Goal: Information Seeking & Learning: Learn about a topic

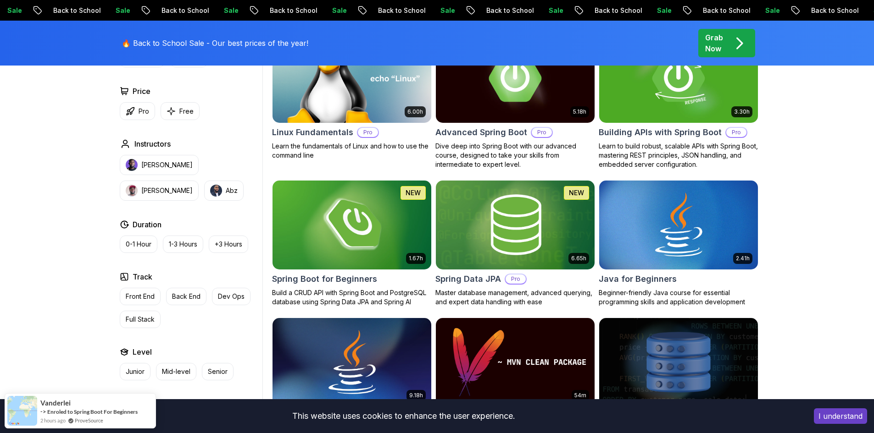
scroll to position [321, 0]
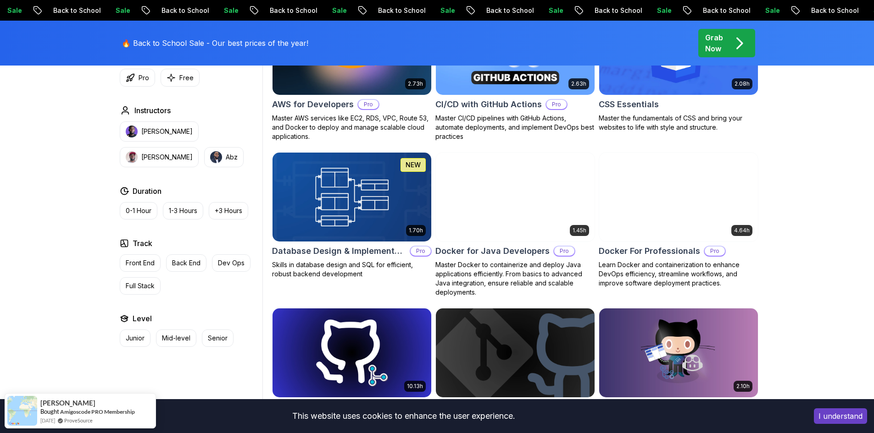
scroll to position [780, 0]
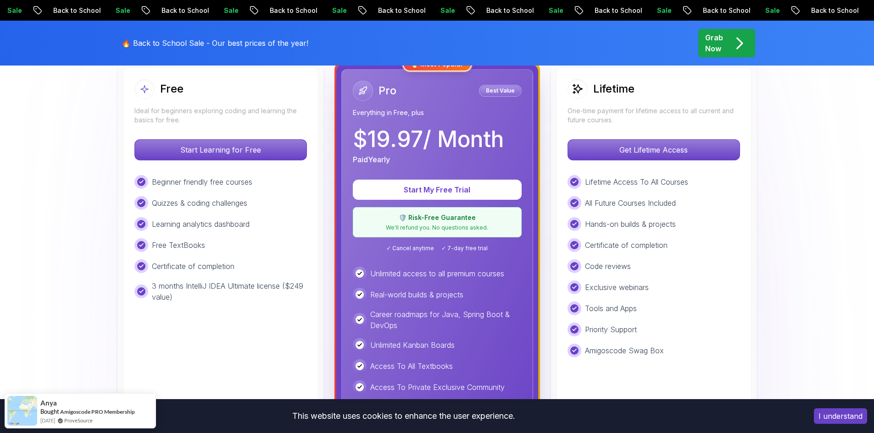
scroll to position [229, 0]
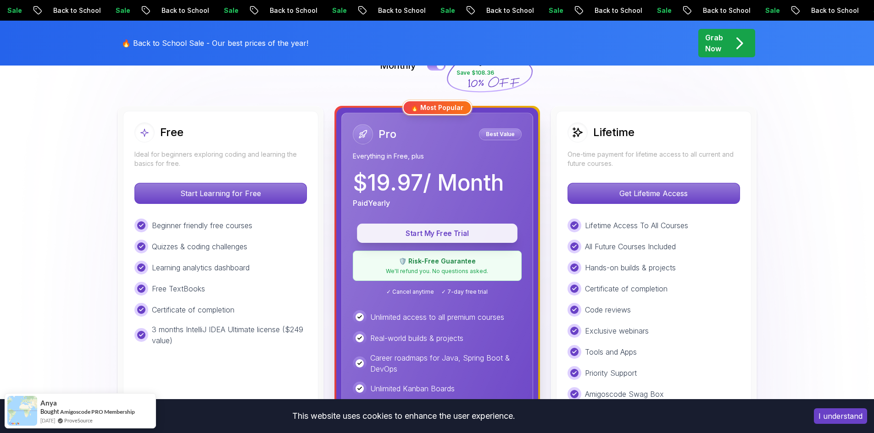
click at [474, 228] on p "Start My Free Trial" at bounding box center [436, 233] width 139 height 11
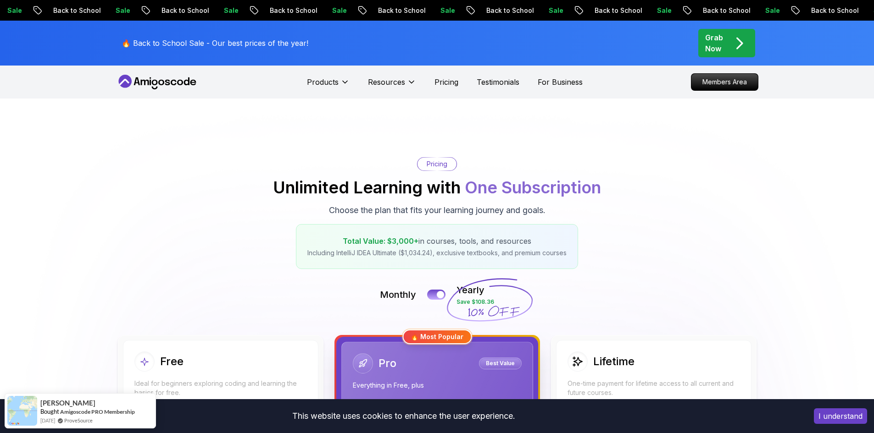
click at [713, 42] on p "Grab Now" at bounding box center [714, 43] width 18 height 22
click at [728, 36] on div "Grab Now" at bounding box center [726, 43] width 43 height 22
click at [732, 47] on icon "pre-order" at bounding box center [739, 43] width 18 height 18
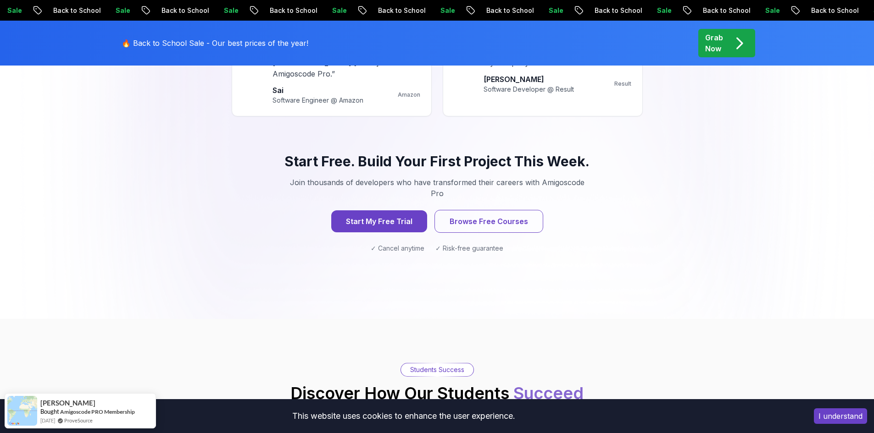
scroll to position [917, 0]
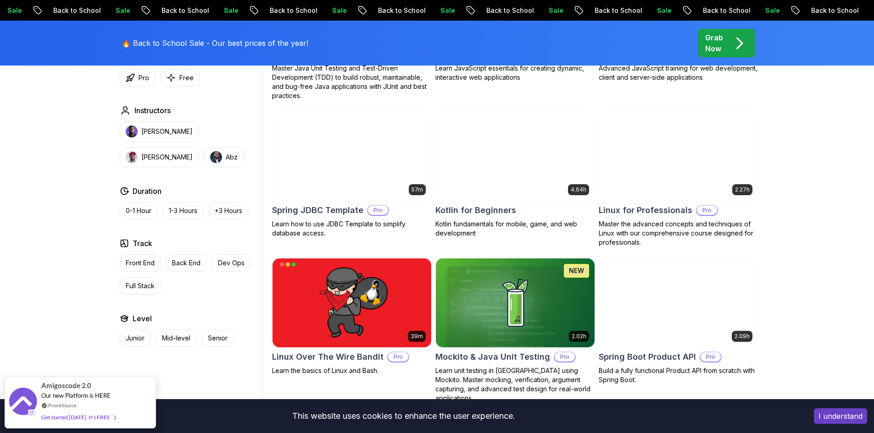
scroll to position [1835, 0]
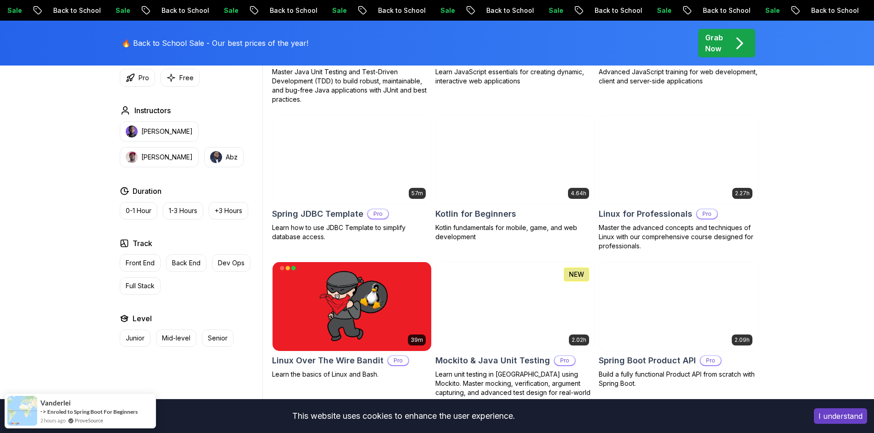
scroll to position [1835, 0]
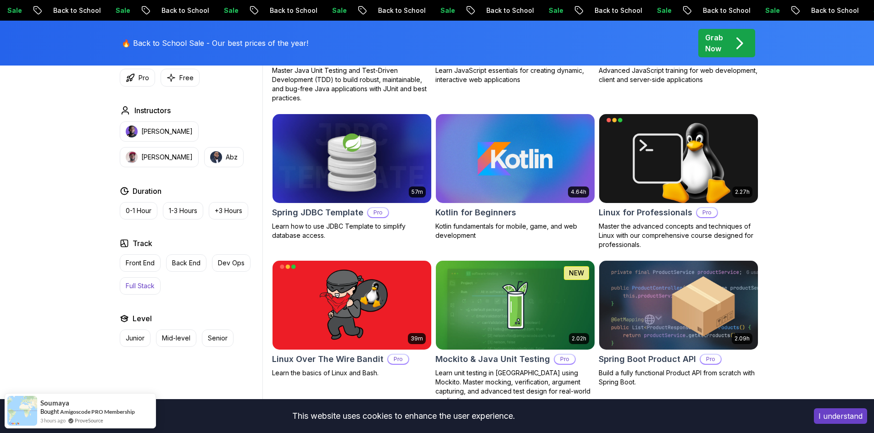
click at [142, 286] on p "Full Stack" at bounding box center [140, 286] width 29 height 9
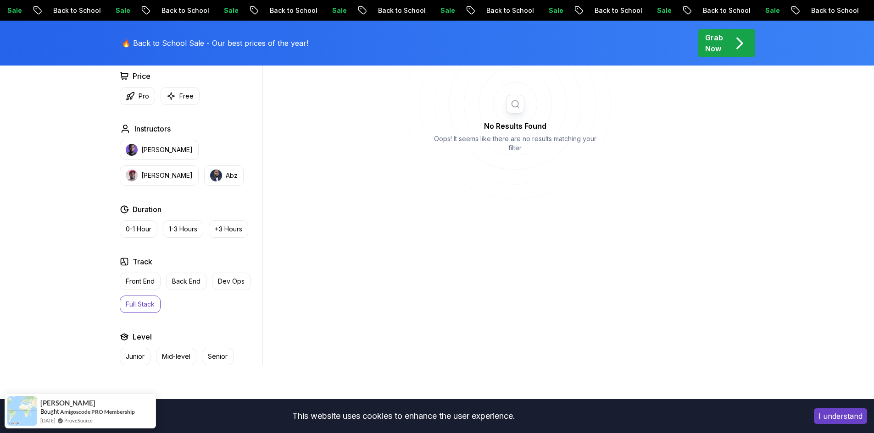
scroll to position [395, 0]
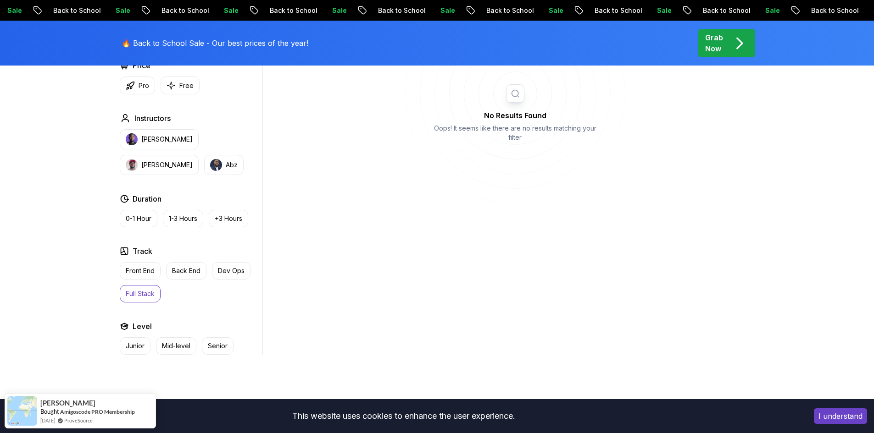
click at [139, 298] on p "Full Stack" at bounding box center [140, 293] width 29 height 9
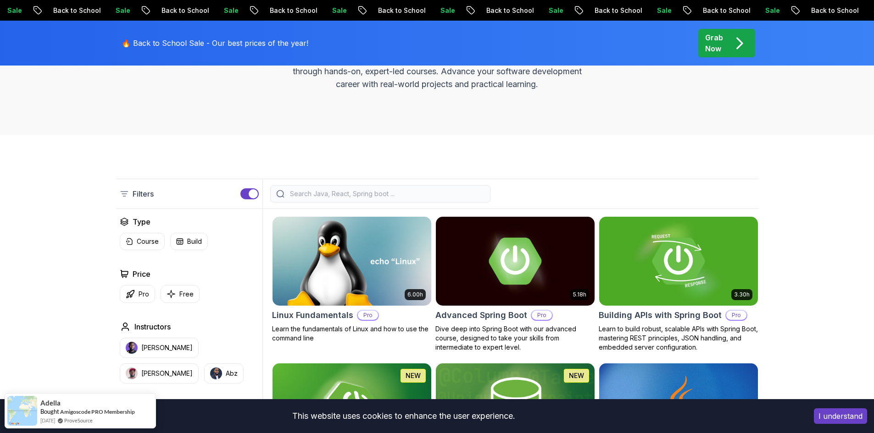
scroll to position [120, 0]
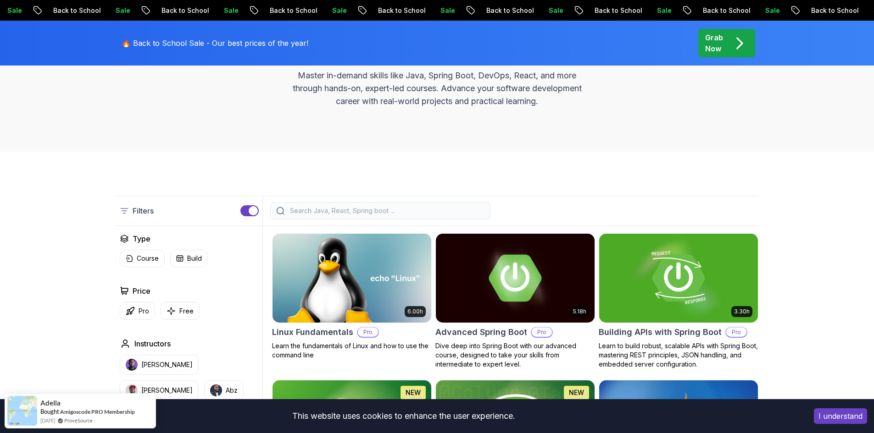
click at [338, 208] on input "search" at bounding box center [386, 210] width 196 height 9
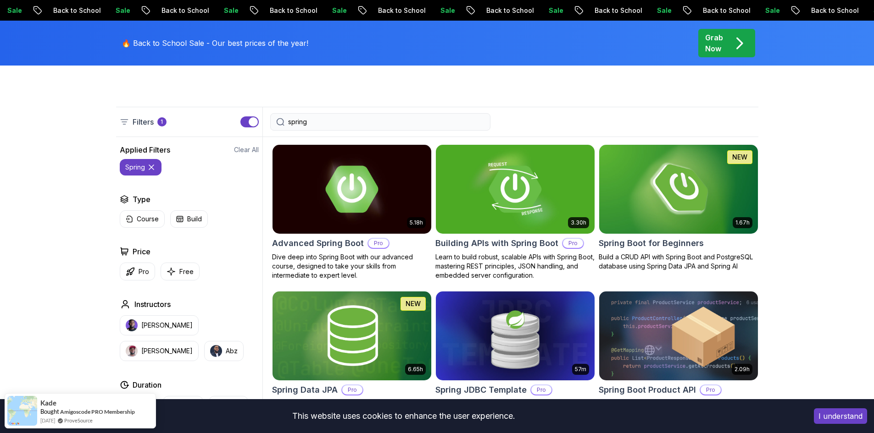
scroll to position [212, 0]
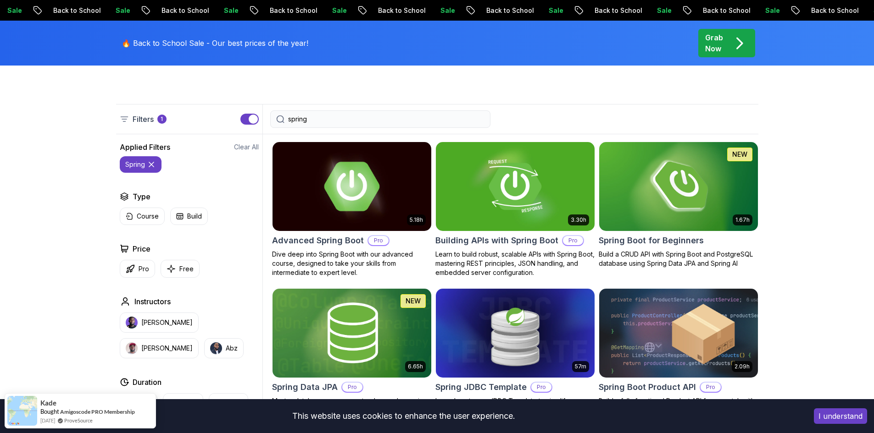
type input "spring"
click at [384, 204] on img at bounding box center [351, 186] width 166 height 93
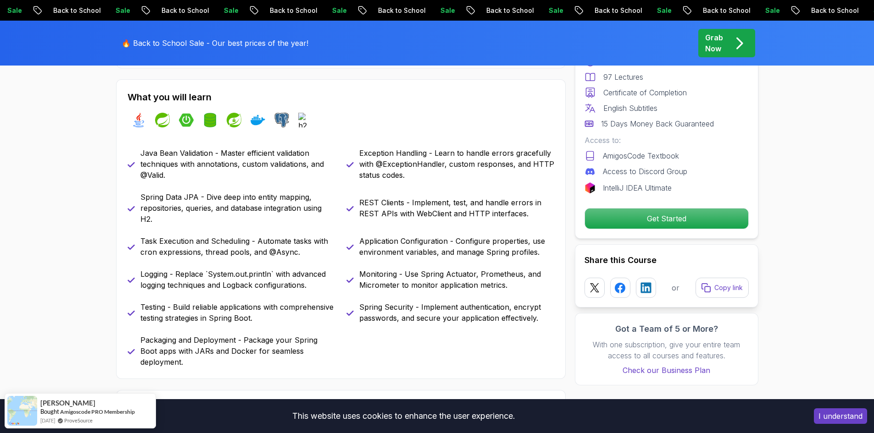
scroll to position [413, 0]
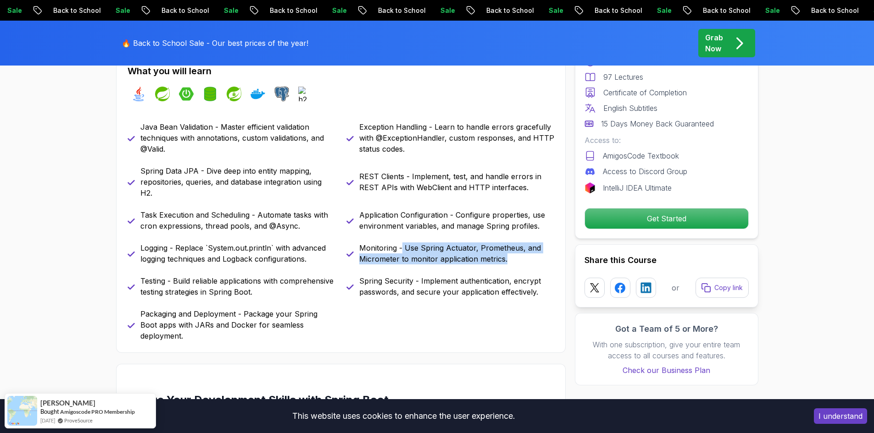
drag, startPoint x: 401, startPoint y: 244, endPoint x: 524, endPoint y: 261, distance: 124.4
click at [524, 261] on p "Monitoring - Use Spring Actuator, Prometheus, and Micrometer to monitor applica…" at bounding box center [456, 254] width 195 height 22
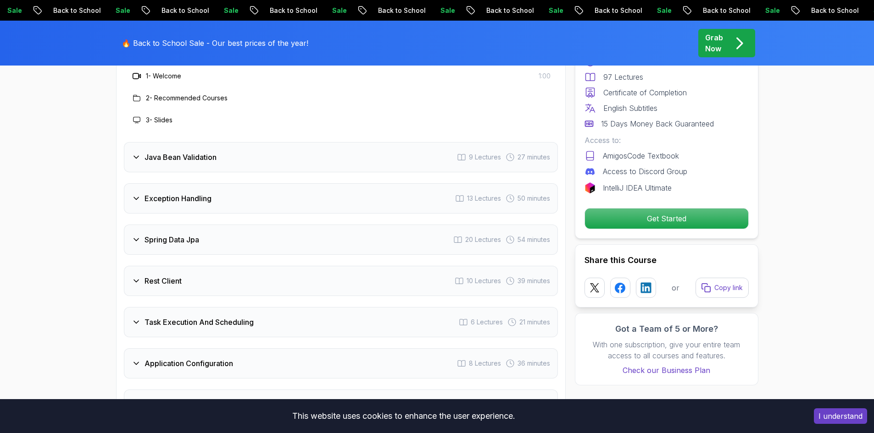
scroll to position [1330, 0]
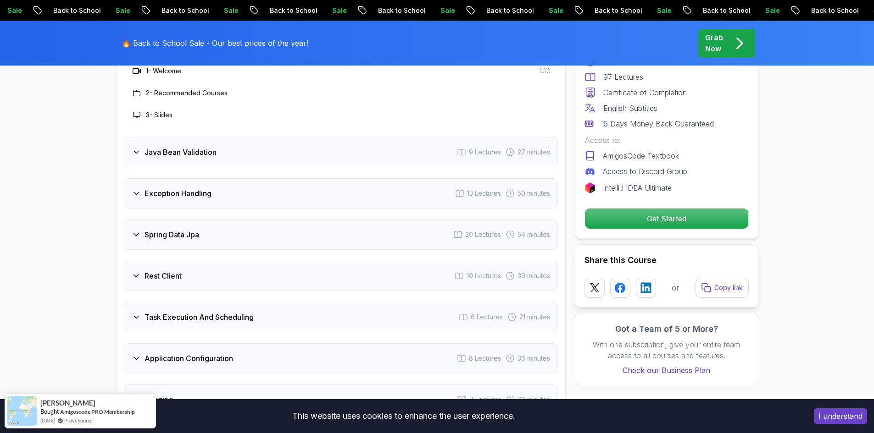
click at [131, 261] on div "Rest Client 10 Lectures 39 minutes" at bounding box center [341, 276] width 434 height 30
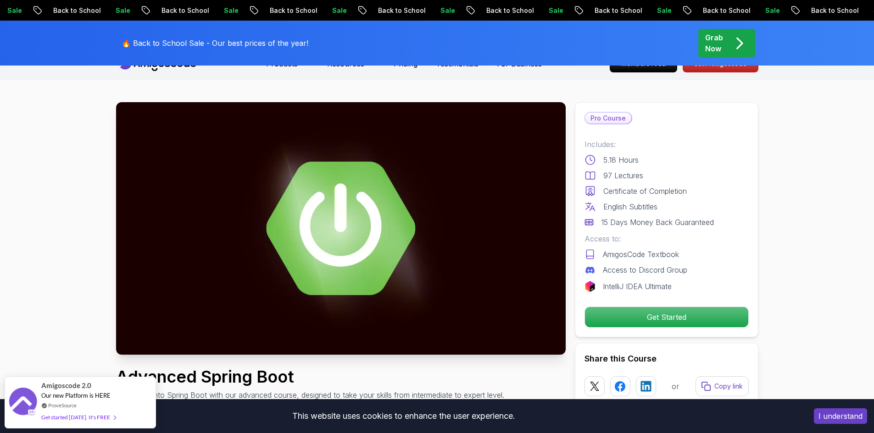
scroll to position [0, 0]
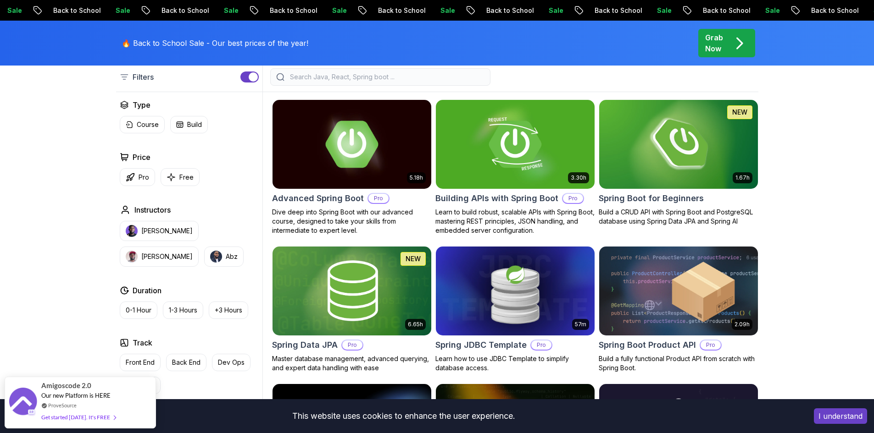
scroll to position [258, 0]
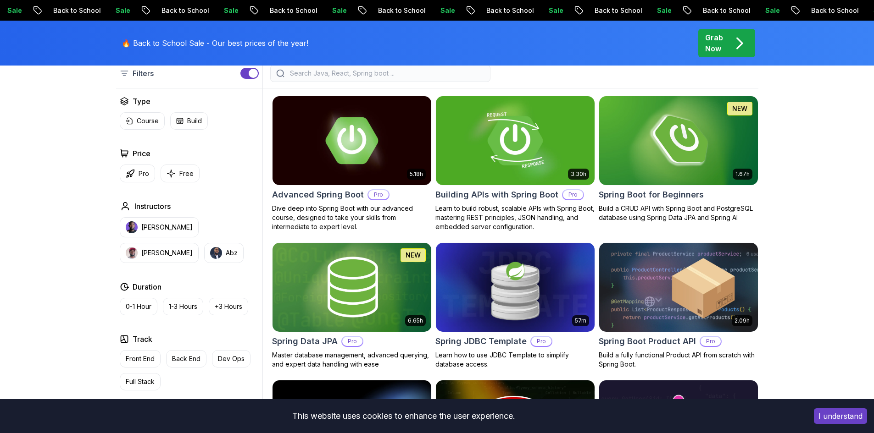
click at [534, 138] on img at bounding box center [515, 140] width 166 height 93
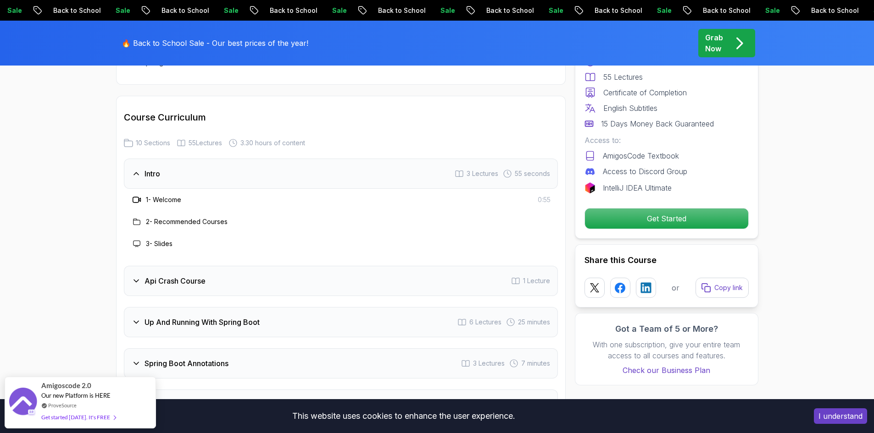
scroll to position [1468, 0]
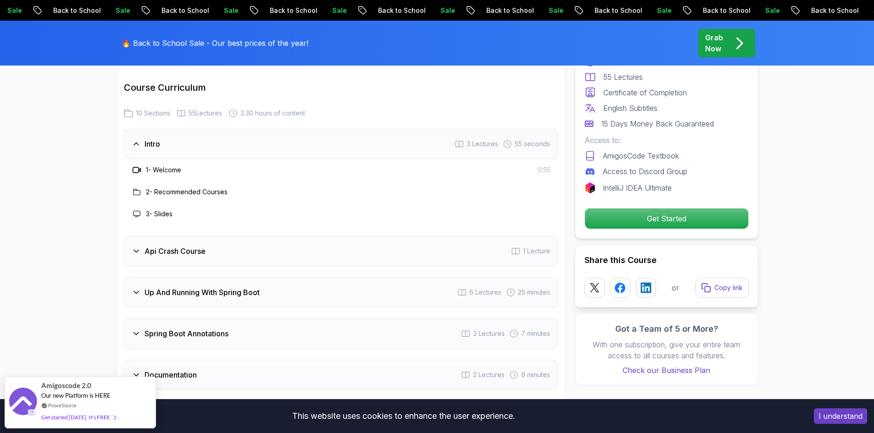
click at [139, 247] on icon at bounding box center [136, 251] width 9 height 9
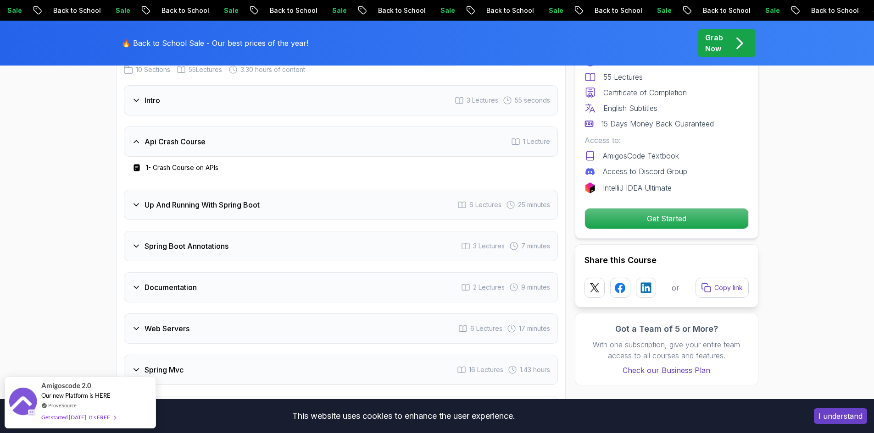
scroll to position [1513, 0]
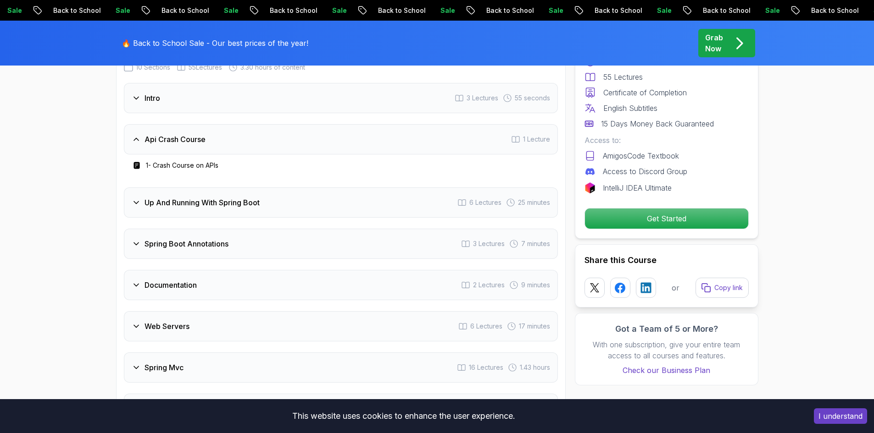
click at [137, 162] on rect at bounding box center [136, 165] width 6 height 7
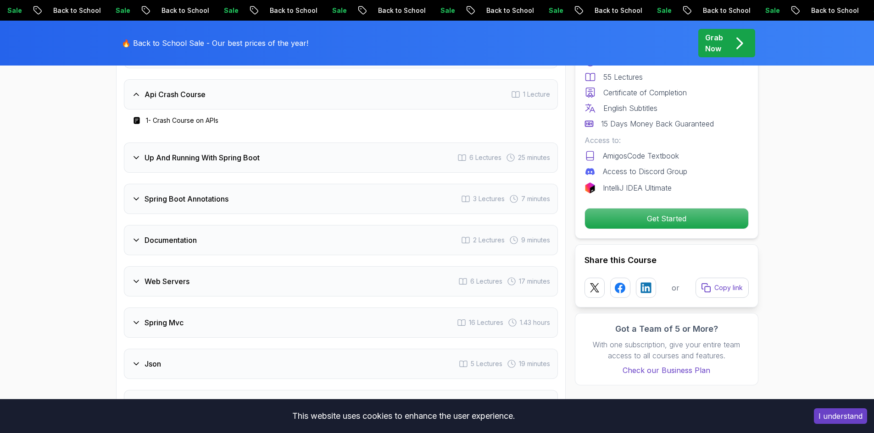
scroll to position [1559, 0]
click at [140, 152] on icon at bounding box center [136, 156] width 9 height 9
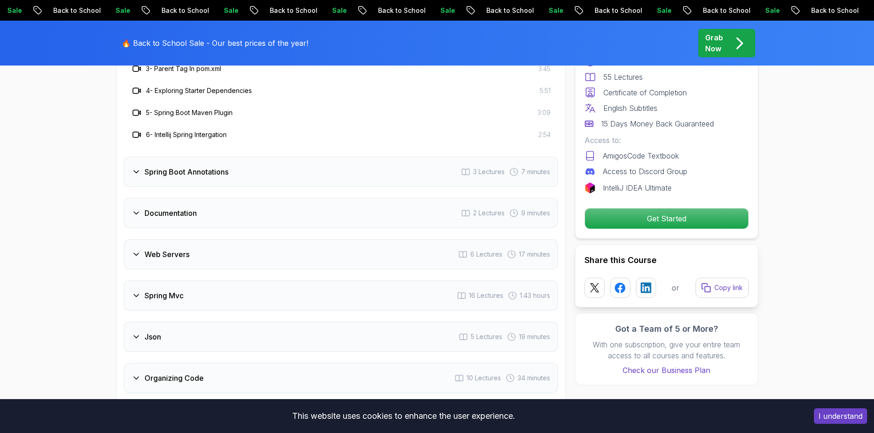
scroll to position [1697, 0]
click at [136, 166] on icon at bounding box center [136, 170] width 9 height 9
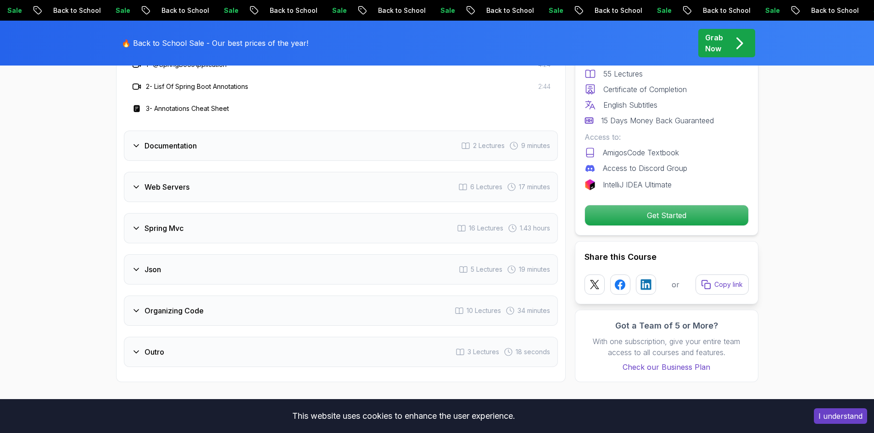
click at [144, 182] on h3 "Web Servers" at bounding box center [166, 187] width 45 height 11
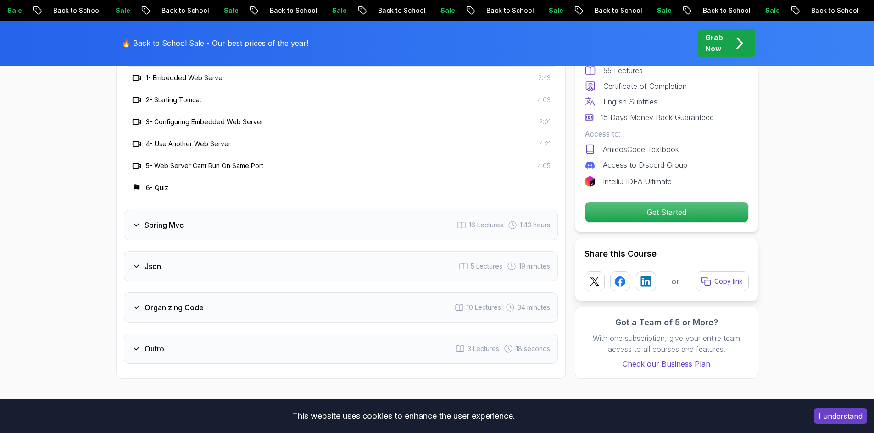
scroll to position [1789, 0]
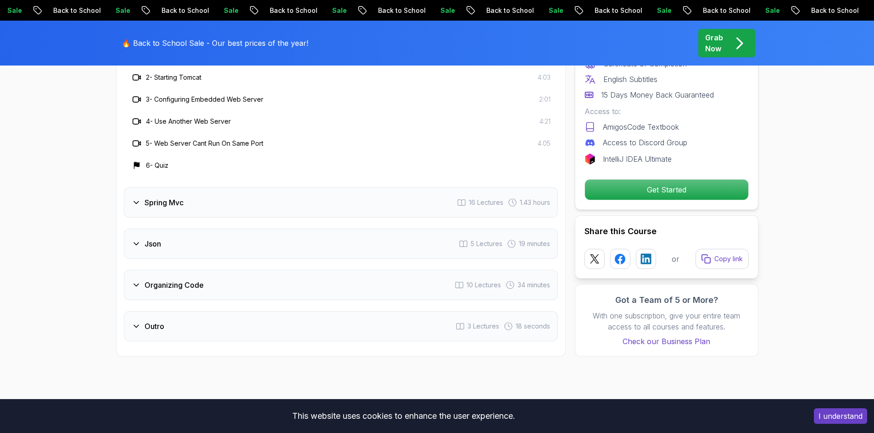
click at [148, 197] on h3 "Spring Mvc" at bounding box center [163, 202] width 39 height 11
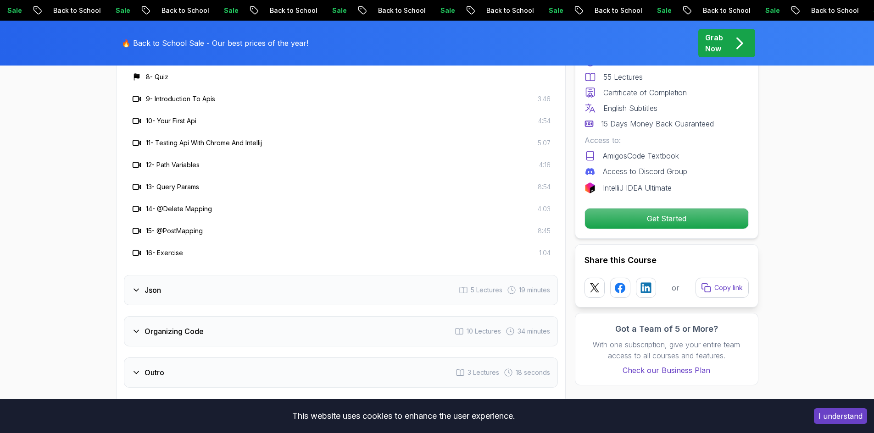
scroll to position [1972, 0]
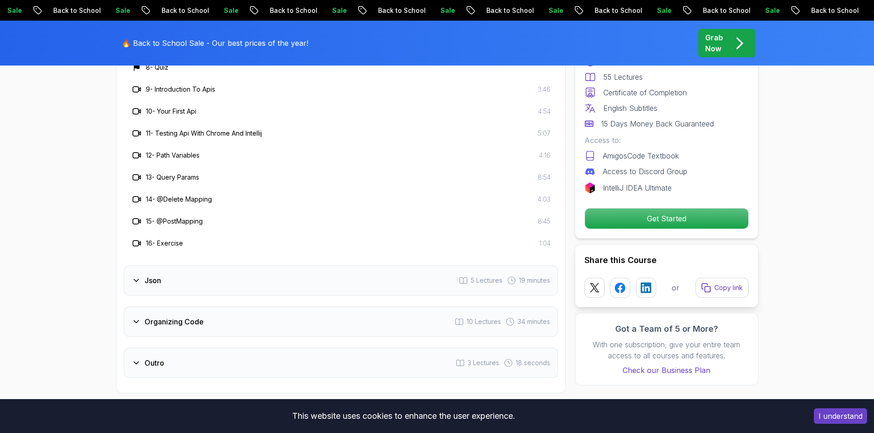
click at [154, 275] on h3 "Json" at bounding box center [152, 280] width 17 height 11
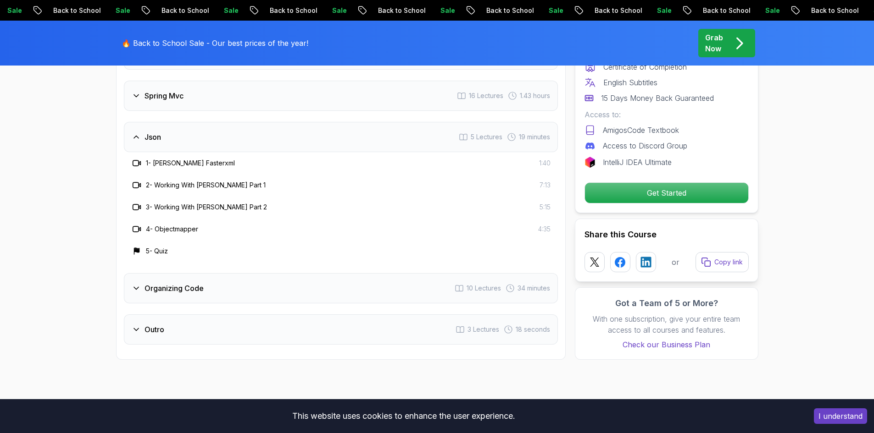
scroll to position [1789, 0]
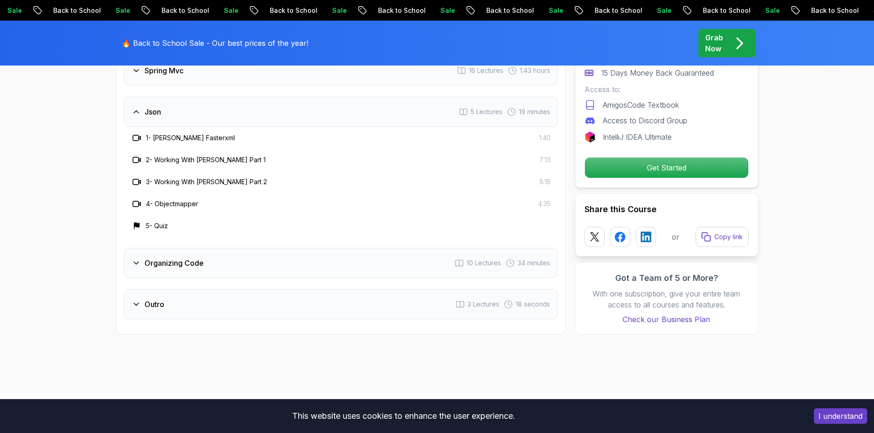
click at [142, 258] on div "Organizing Code" at bounding box center [168, 263] width 72 height 11
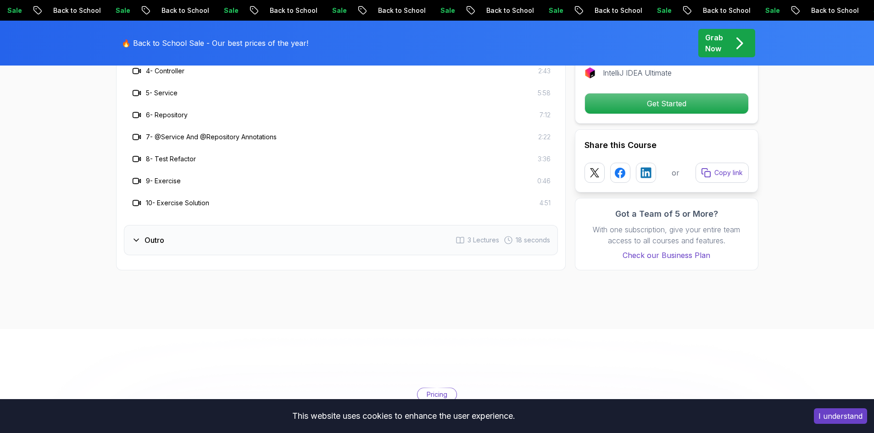
scroll to position [1972, 0]
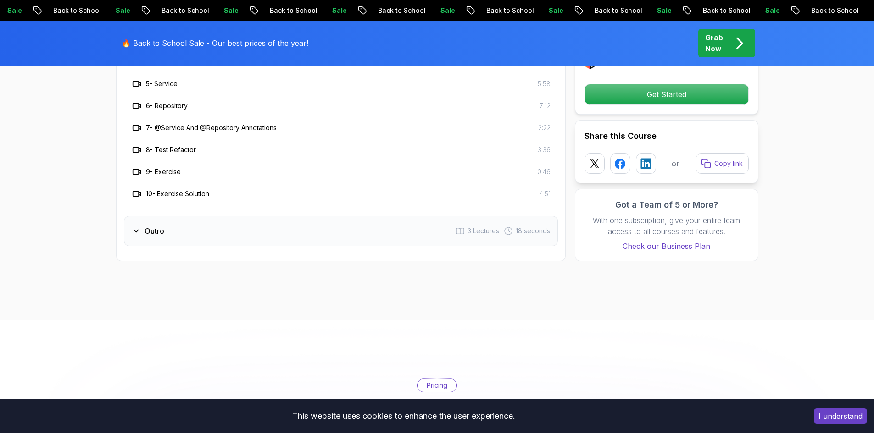
click at [135, 227] on icon at bounding box center [136, 231] width 9 height 9
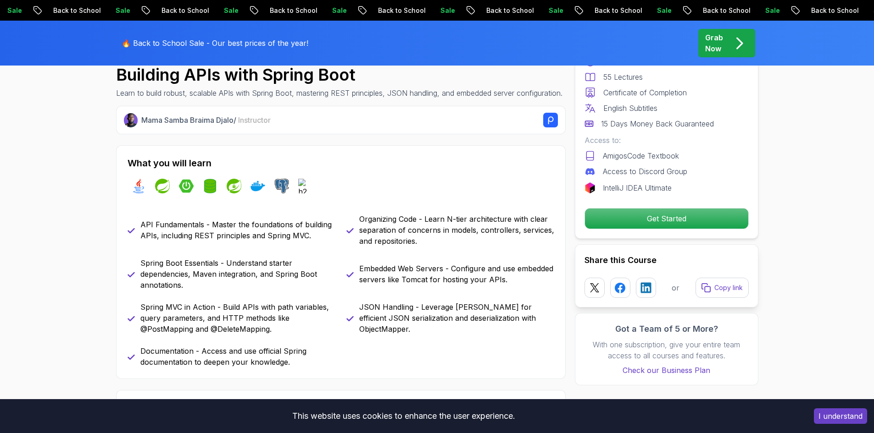
scroll to position [321, 0]
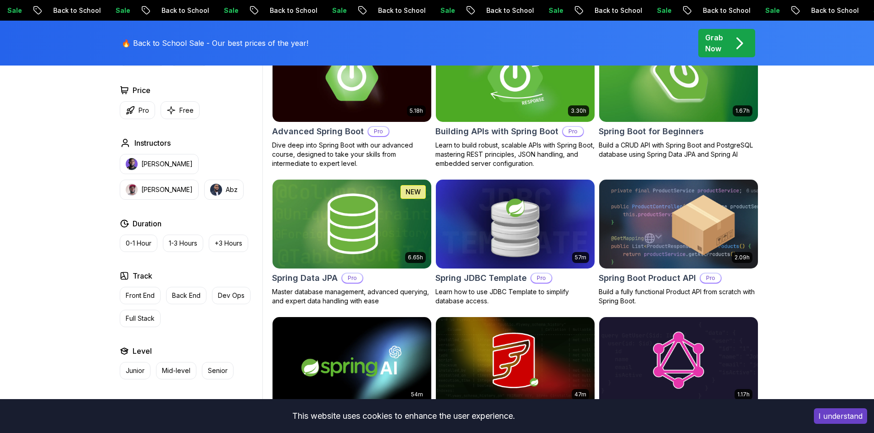
scroll to position [258, 0]
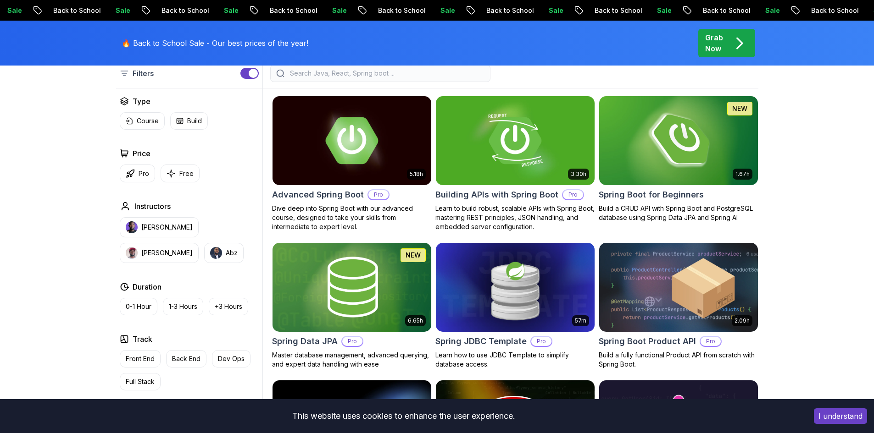
click at [635, 121] on img at bounding box center [678, 140] width 166 height 93
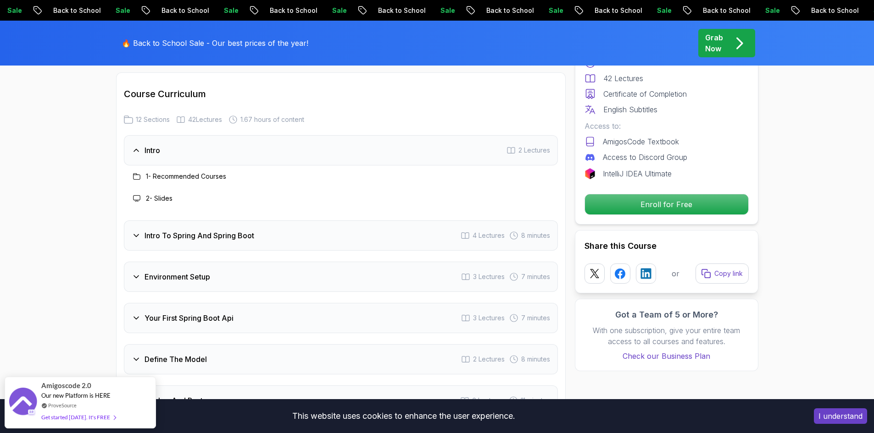
scroll to position [1147, 0]
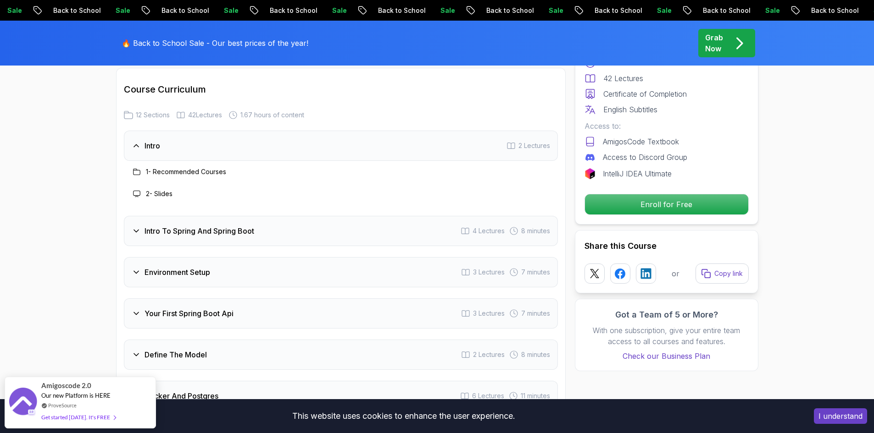
click at [142, 226] on div "Intro To Spring And Spring Boot" at bounding box center [193, 231] width 122 height 11
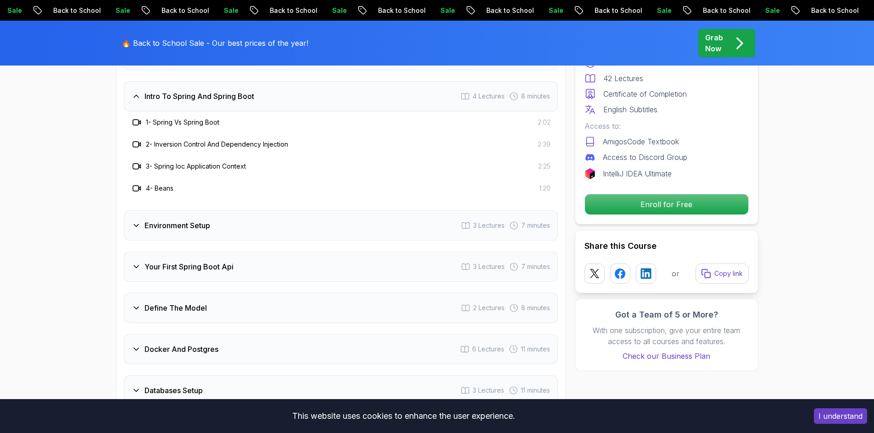
scroll to position [1238, 0]
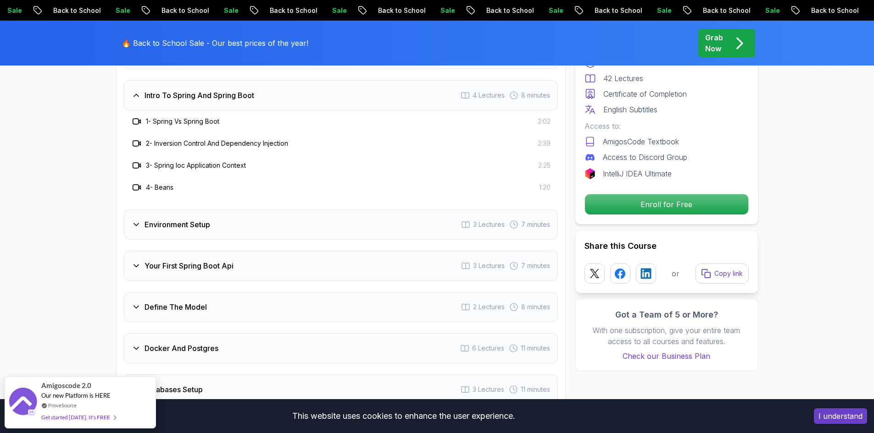
click at [141, 210] on div "Environment Setup 3 Lectures 7 minutes" at bounding box center [341, 225] width 434 height 30
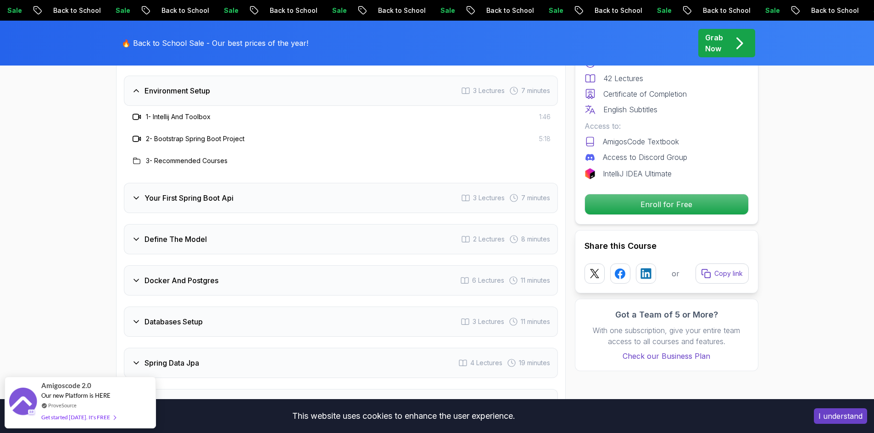
click at [149, 193] on h3 "Your First Spring Boot Api" at bounding box center [188, 198] width 89 height 11
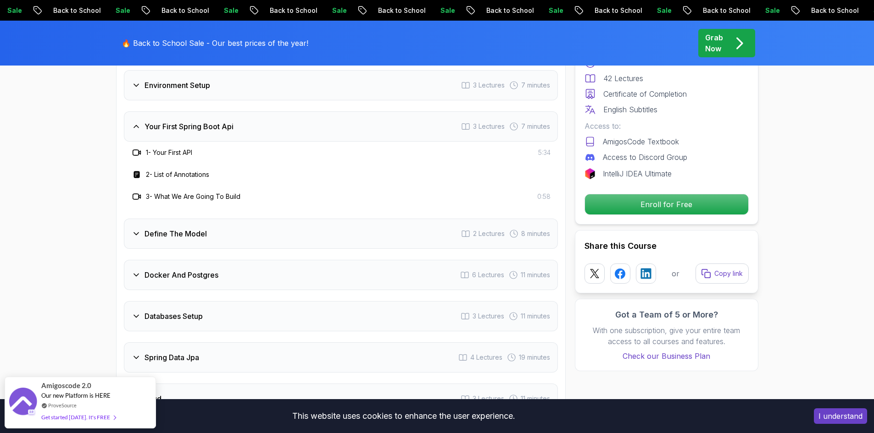
scroll to position [1284, 0]
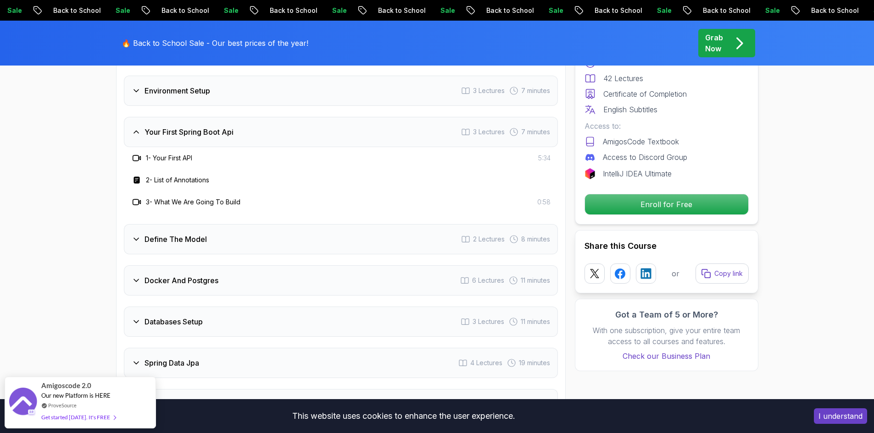
click at [137, 235] on icon at bounding box center [136, 239] width 9 height 9
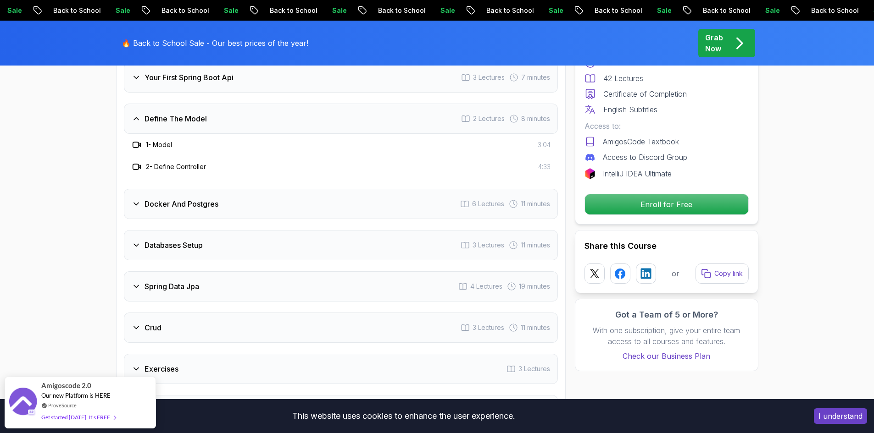
scroll to position [1376, 0]
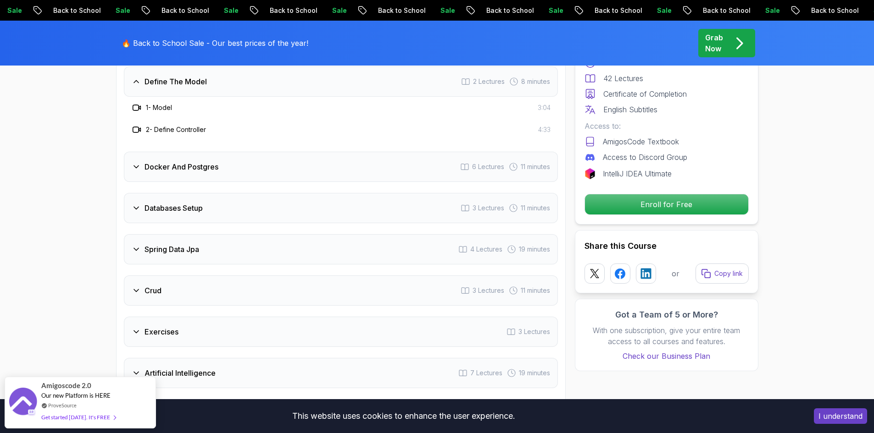
click at [144, 161] on h3 "Docker And Postgres" at bounding box center [181, 166] width 74 height 11
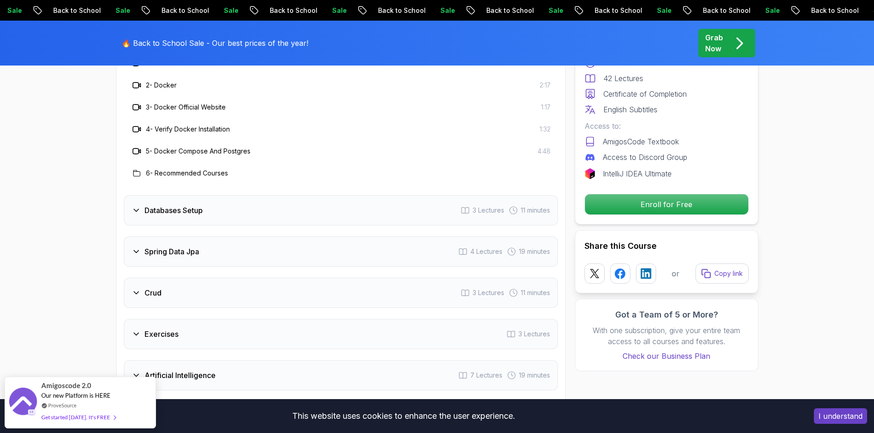
scroll to position [1513, 0]
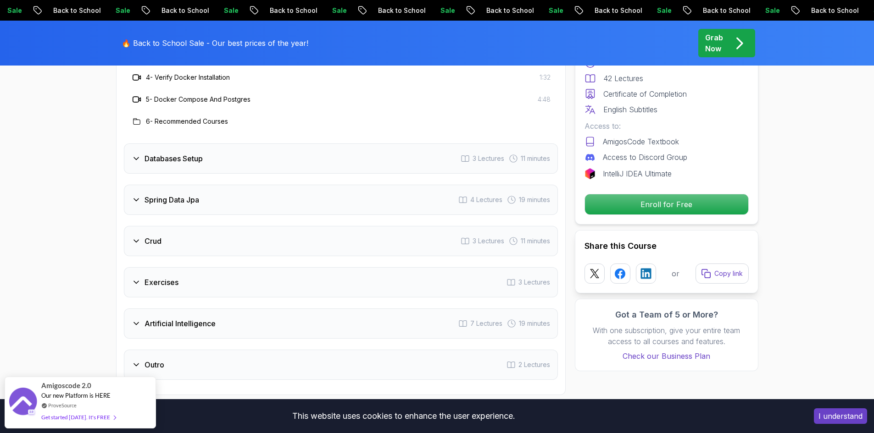
click at [133, 154] on icon at bounding box center [136, 158] width 9 height 9
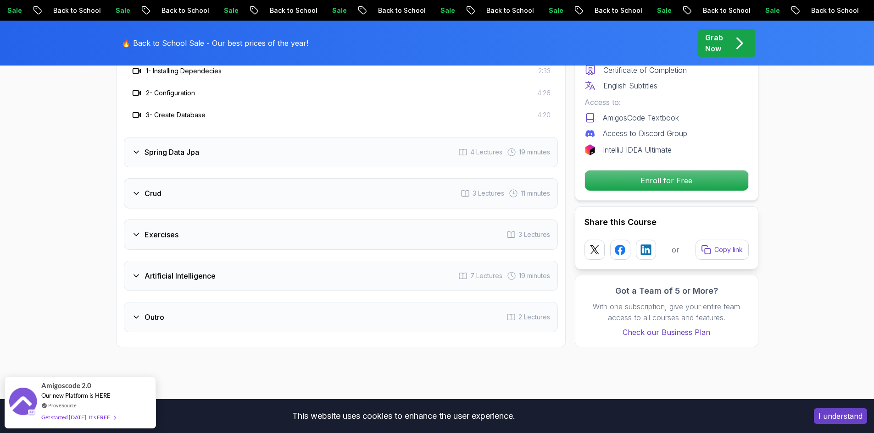
scroll to position [1422, 0]
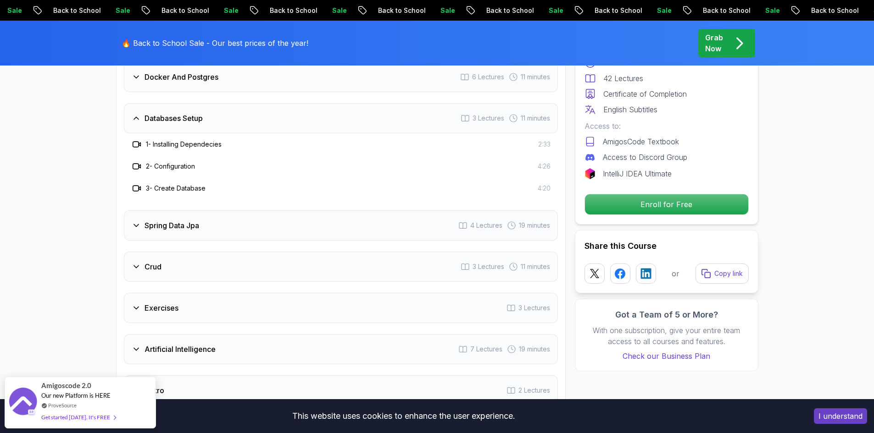
click at [150, 220] on h3 "Spring Data Jpa" at bounding box center [171, 225] width 55 height 11
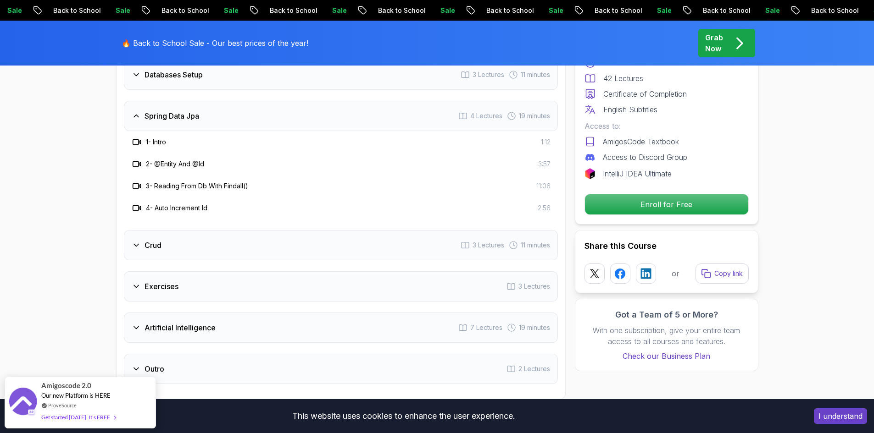
scroll to position [1468, 0]
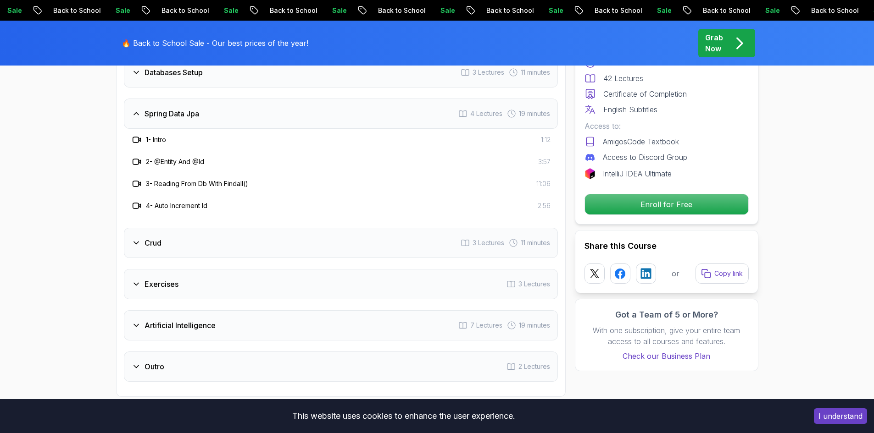
click at [139, 238] on icon at bounding box center [136, 242] width 9 height 9
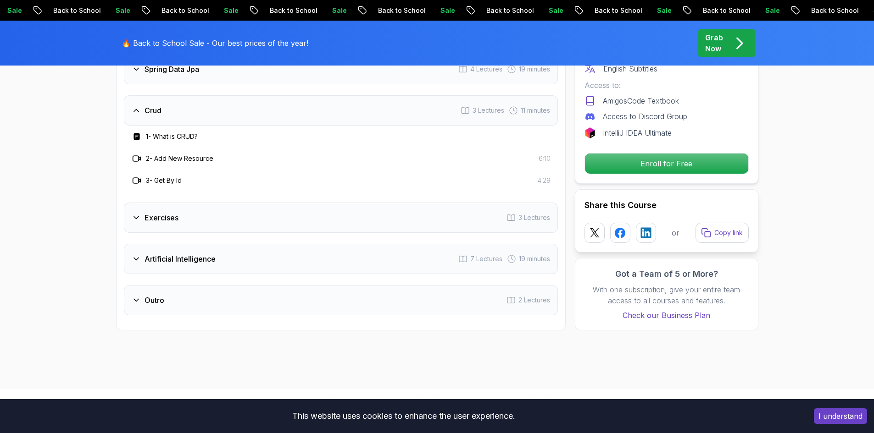
scroll to position [1513, 0]
click at [131, 203] on div "Exercises 3 Lectures" at bounding box center [341, 216] width 434 height 30
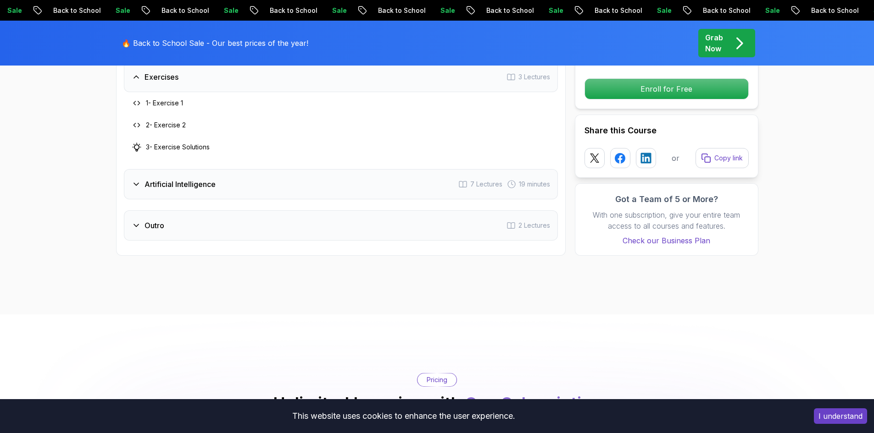
scroll to position [1605, 0]
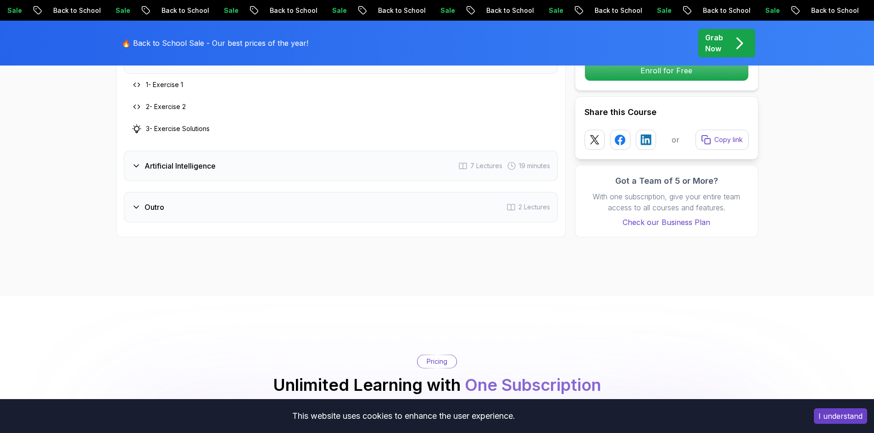
click at [147, 161] on h3 "Artificial Intelligence" at bounding box center [179, 166] width 71 height 11
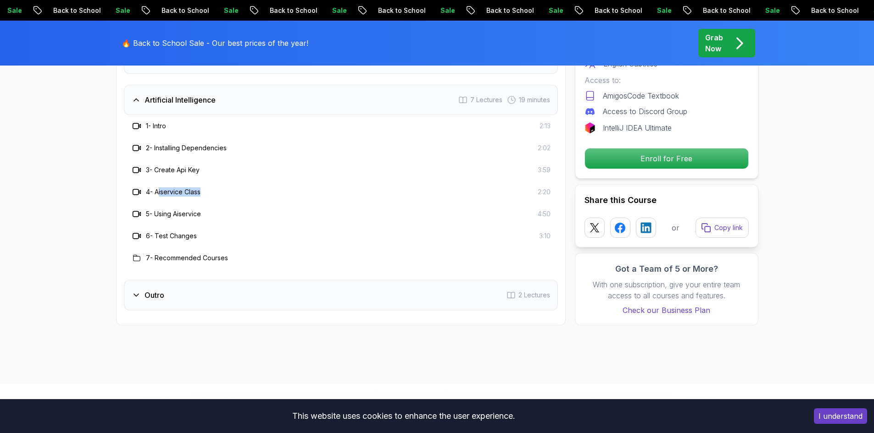
drag, startPoint x: 159, startPoint y: 175, endPoint x: 201, endPoint y: 180, distance: 42.9
click at [200, 188] on h3 "4 - Aiservice Class" at bounding box center [173, 192] width 55 height 9
click at [206, 187] on div "4 - Aiservice Class 2:20" at bounding box center [340, 192] width 419 height 11
drag, startPoint x: 202, startPoint y: 200, endPoint x: 150, endPoint y: 212, distance: 54.3
click at [150, 212] on div "1 - Intro 2:13 2 - Installing Dependencies 2:02 3 - Create Api Key 3:59 4 - Ais…" at bounding box center [341, 192] width 434 height 154
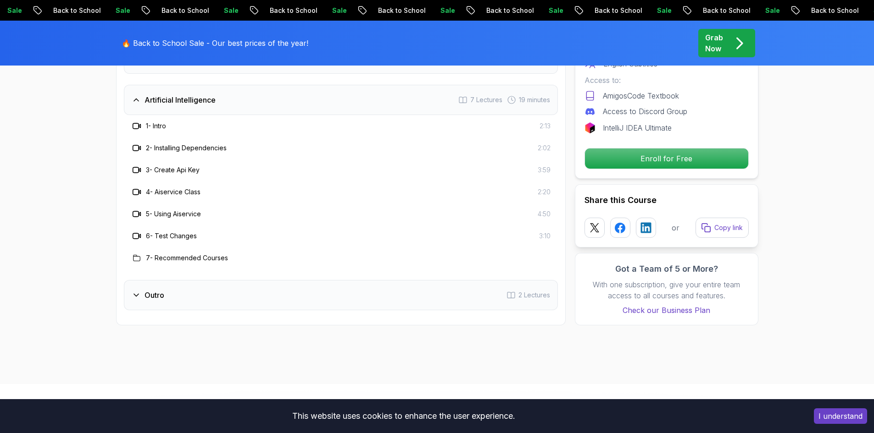
click at [168, 232] on h3 "6 - Test Changes" at bounding box center [171, 236] width 51 height 9
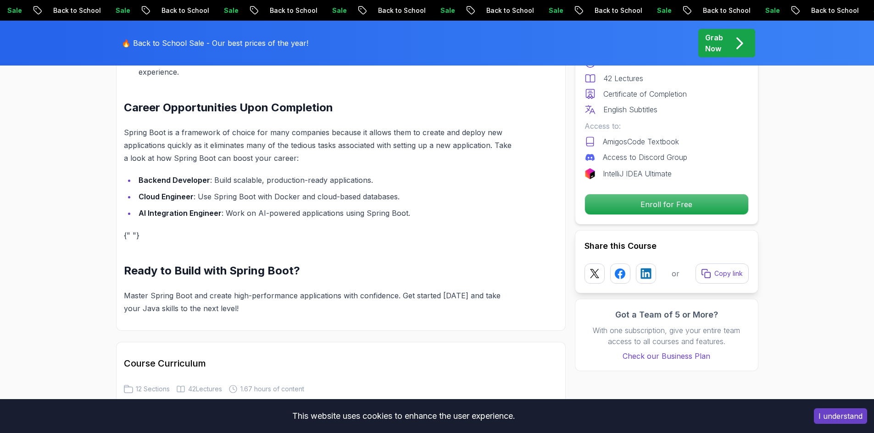
scroll to position [871, 0]
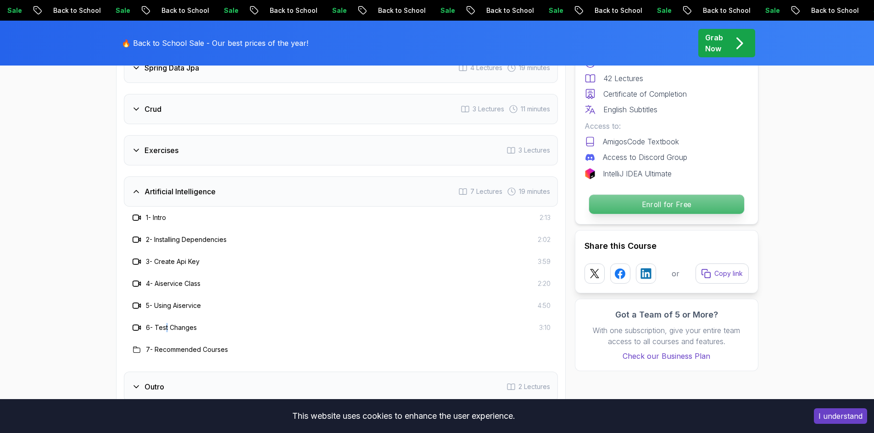
click at [651, 200] on p "Enroll for Free" at bounding box center [665, 204] width 155 height 19
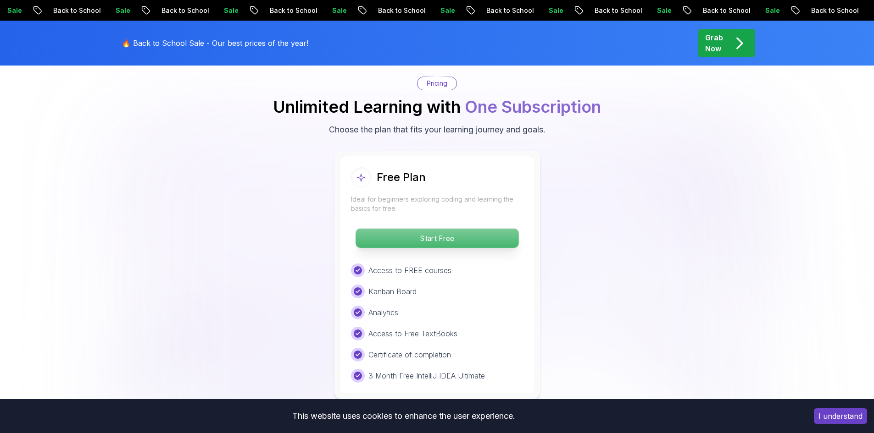
scroll to position [1977, 0]
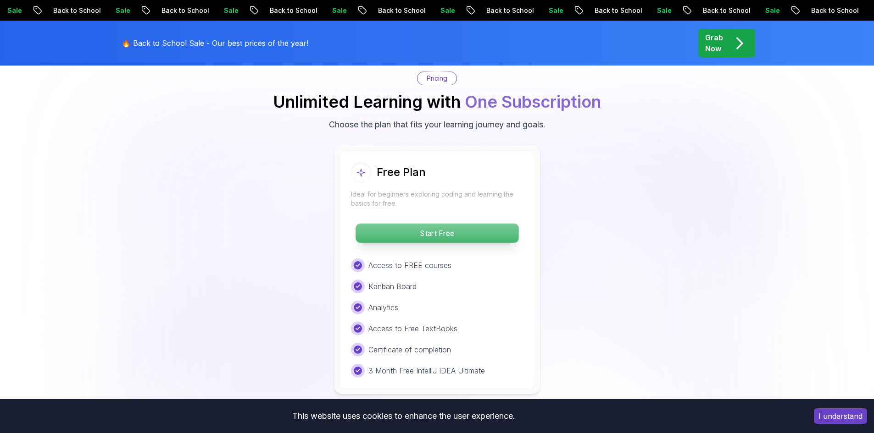
click at [458, 224] on p "Start Free" at bounding box center [436, 233] width 163 height 19
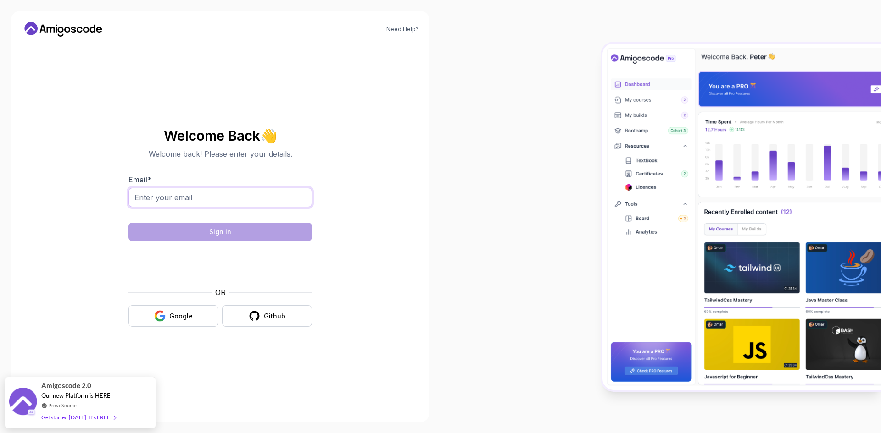
click at [245, 202] on input "Email *" at bounding box center [219, 197] width 183 height 19
type input "saitejamannam@gmail.com"
click at [197, 310] on button "Google" at bounding box center [173, 316] width 90 height 22
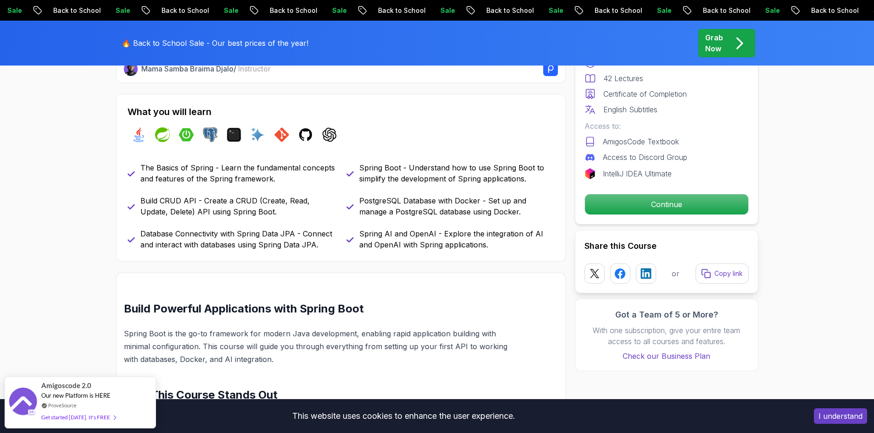
scroll to position [413, 0]
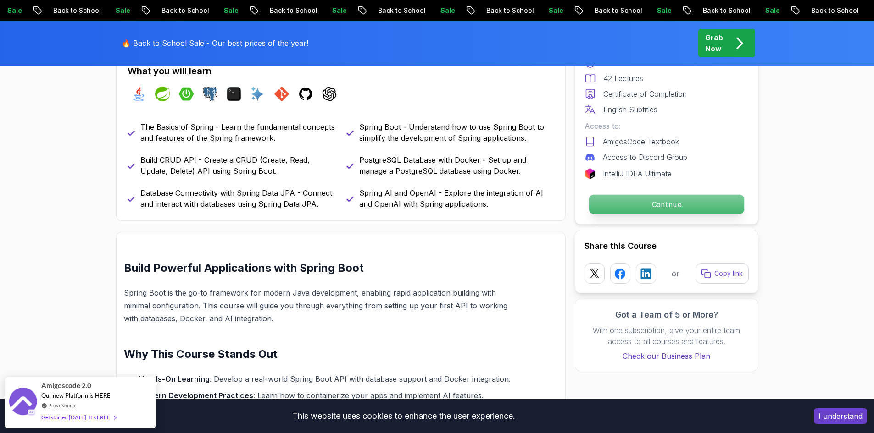
click at [652, 206] on p "Continue" at bounding box center [665, 204] width 155 height 19
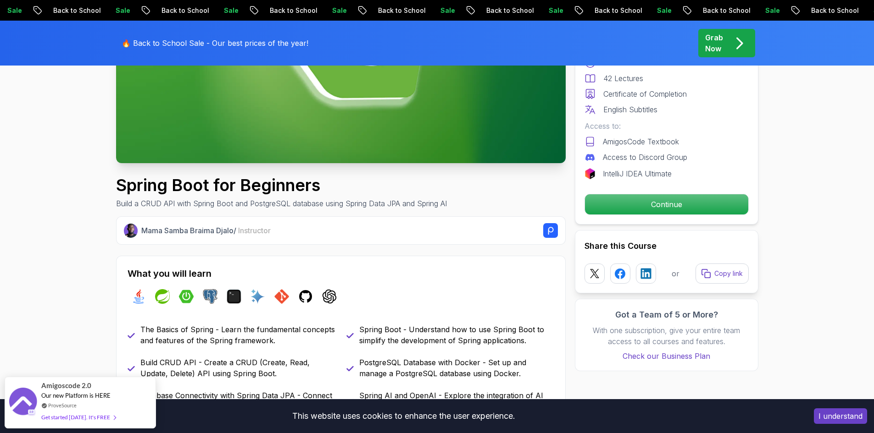
scroll to position [184, 0]
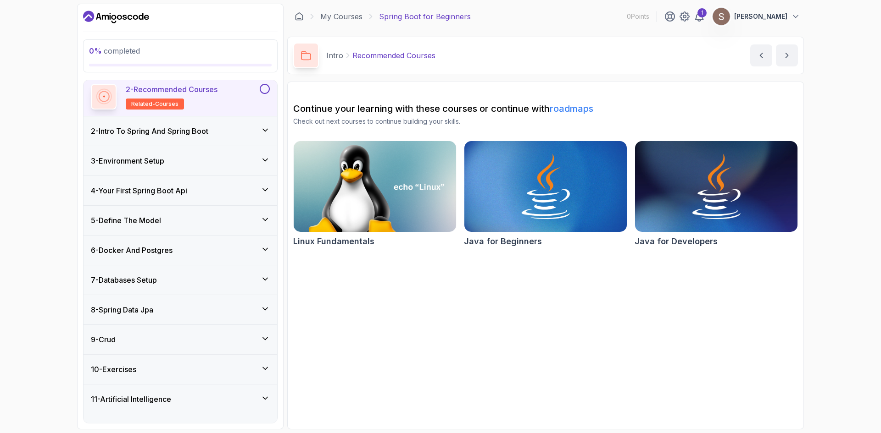
scroll to position [91, 0]
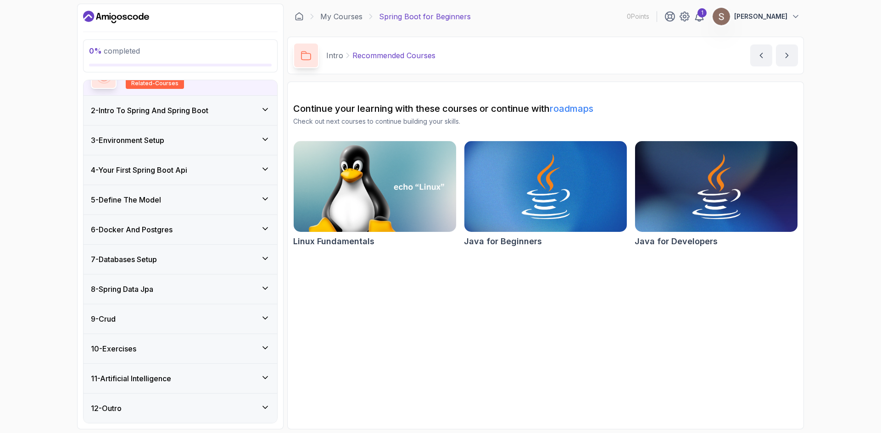
click at [215, 372] on div "11 - Artificial Intelligence" at bounding box center [180, 378] width 194 height 29
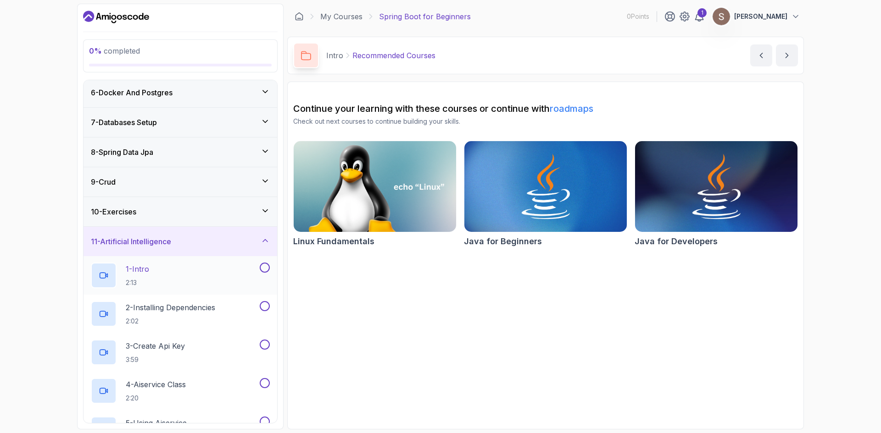
scroll to position [152, 0]
click at [188, 275] on div "1 - Intro 2:13" at bounding box center [174, 275] width 167 height 26
